Goal: Find specific page/section

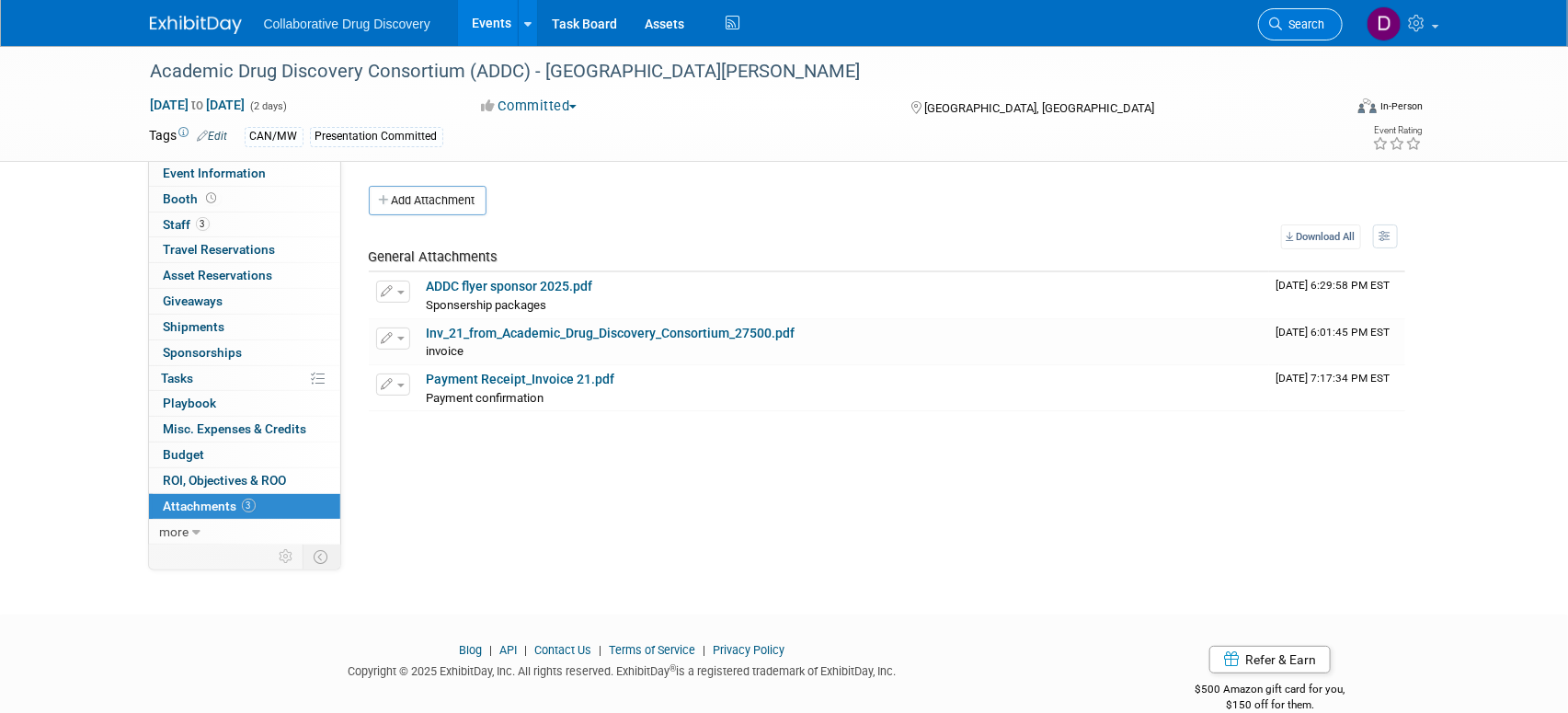
click at [1301, 18] on span "Search" at bounding box center [1304, 24] width 42 height 14
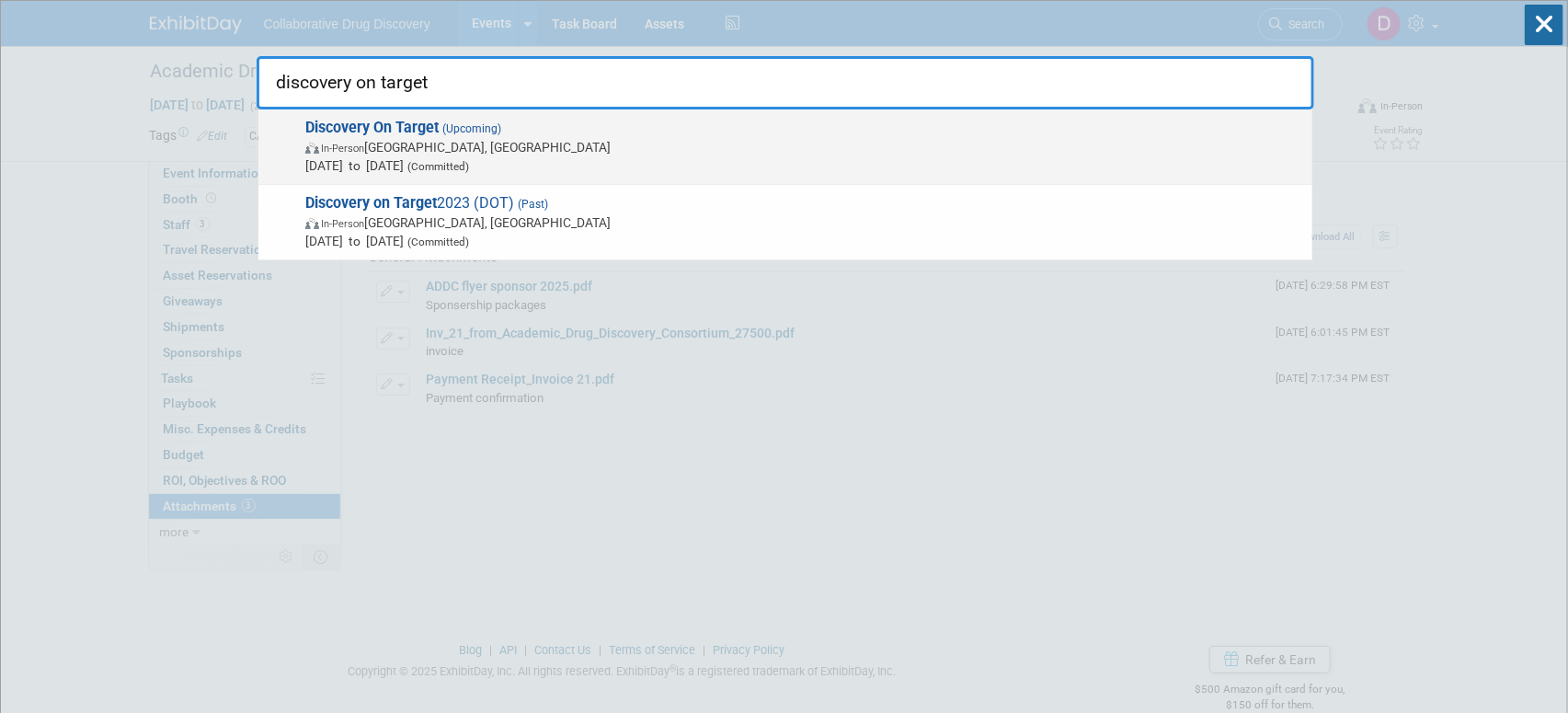
type input "discovery on target"
click at [512, 143] on span "In-Person [GEOGRAPHIC_DATA], [GEOGRAPHIC_DATA]" at bounding box center [804, 148] width 998 height 19
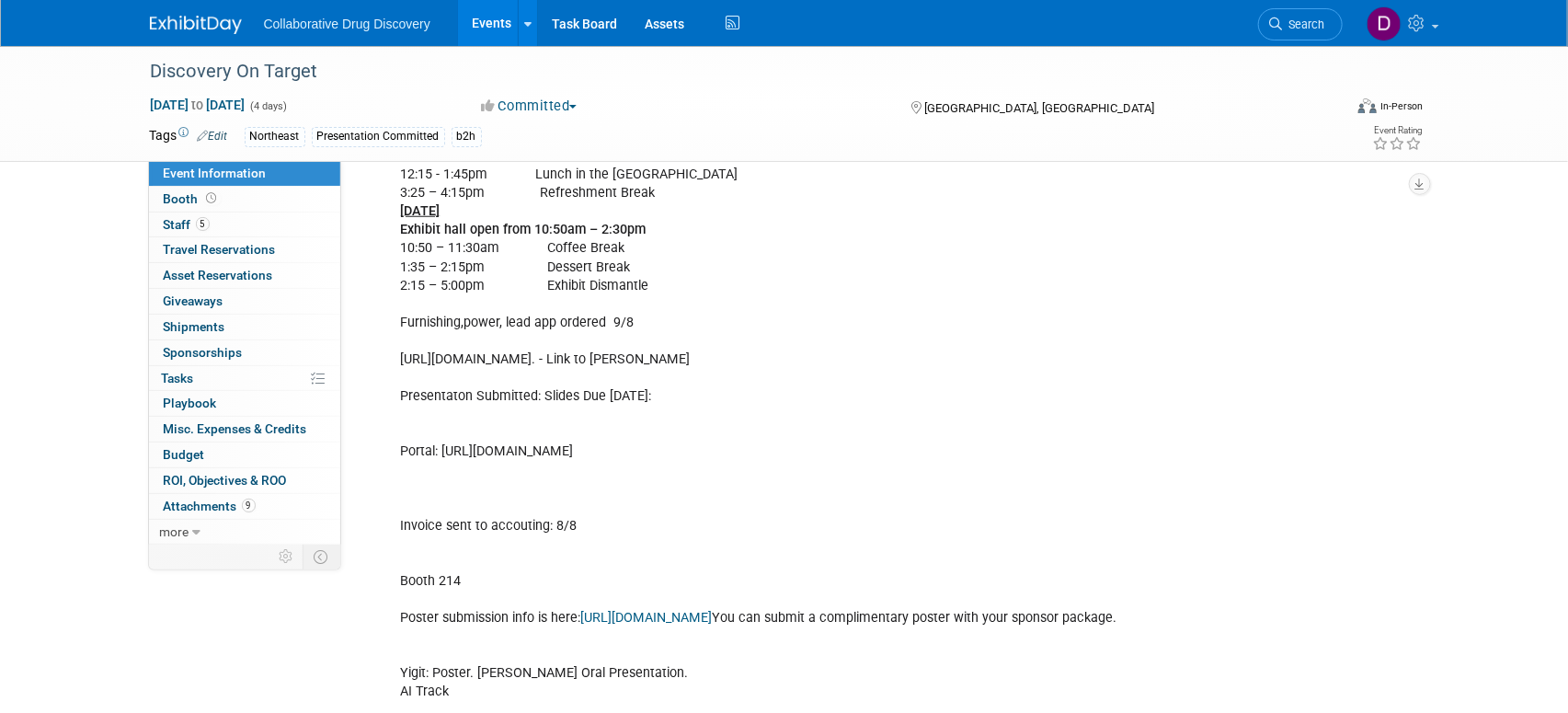
scroll to position [1133, 0]
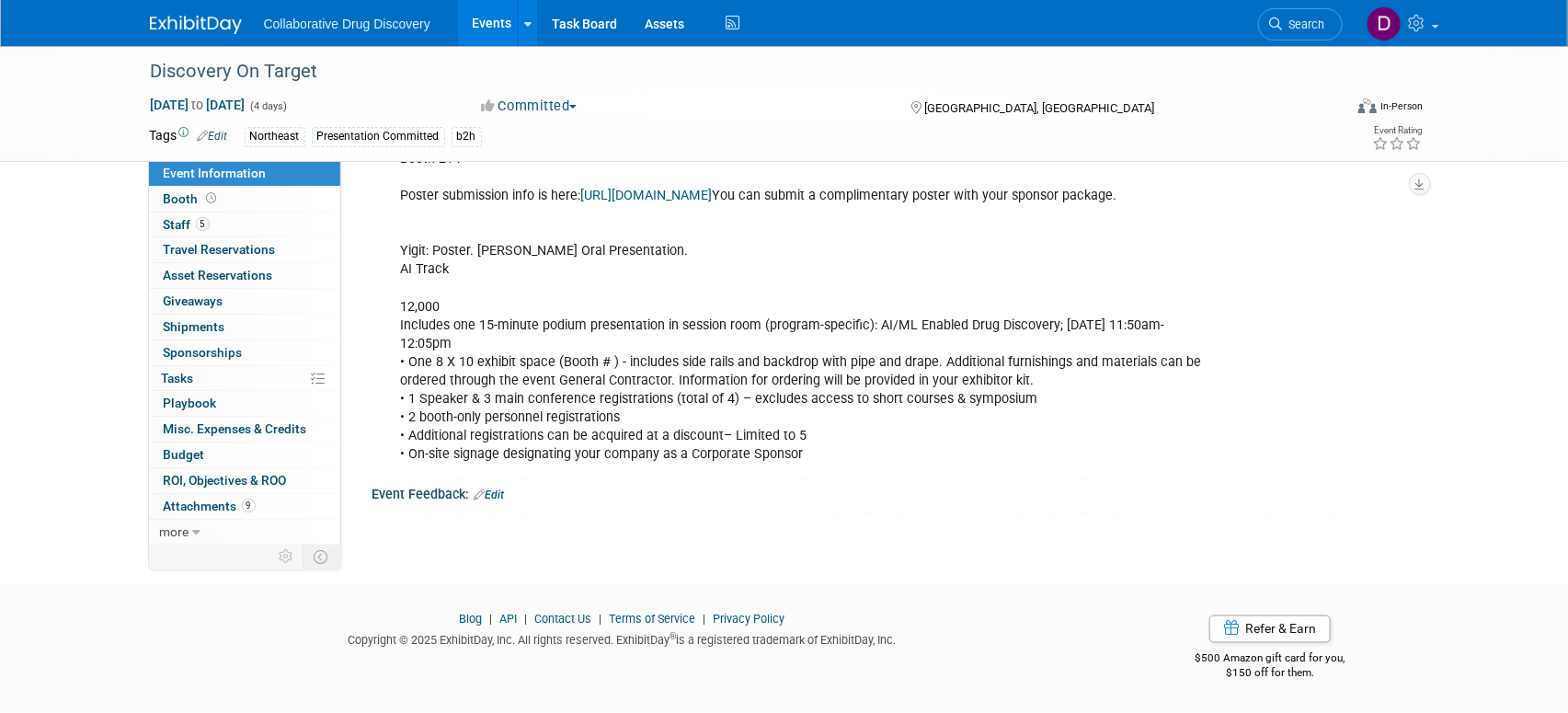
click at [498, 494] on link "Edit" at bounding box center [489, 495] width 30 height 13
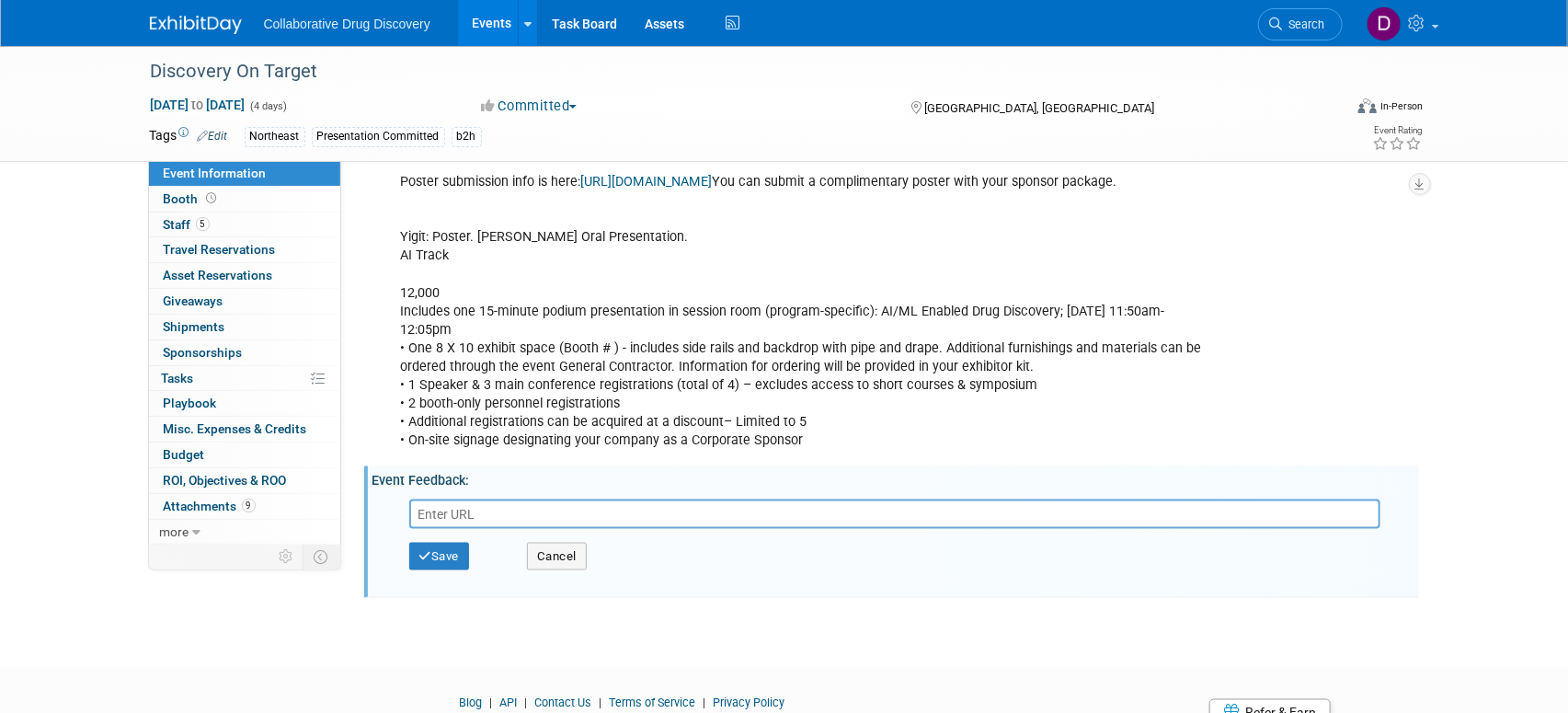
scroll to position [757, 0]
